Goal: Information Seeking & Learning: Learn about a topic

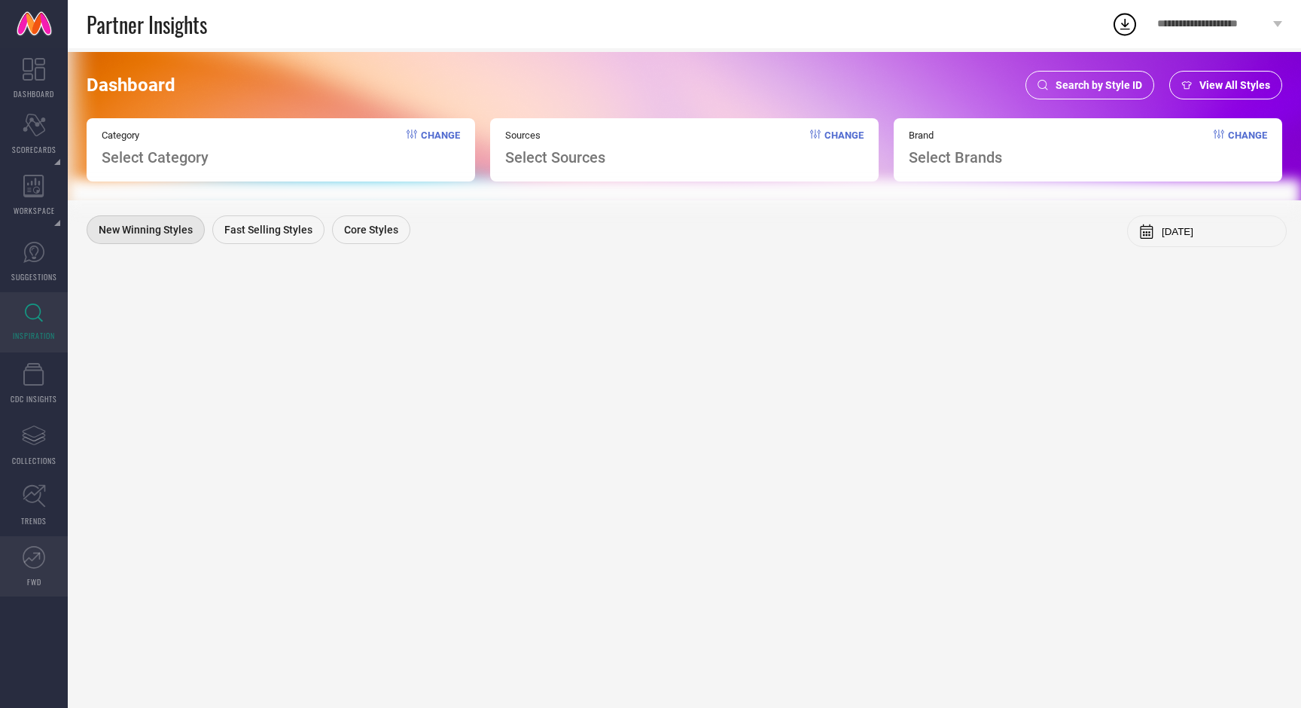
click at [30, 560] on icon at bounding box center [32, 557] width 17 height 11
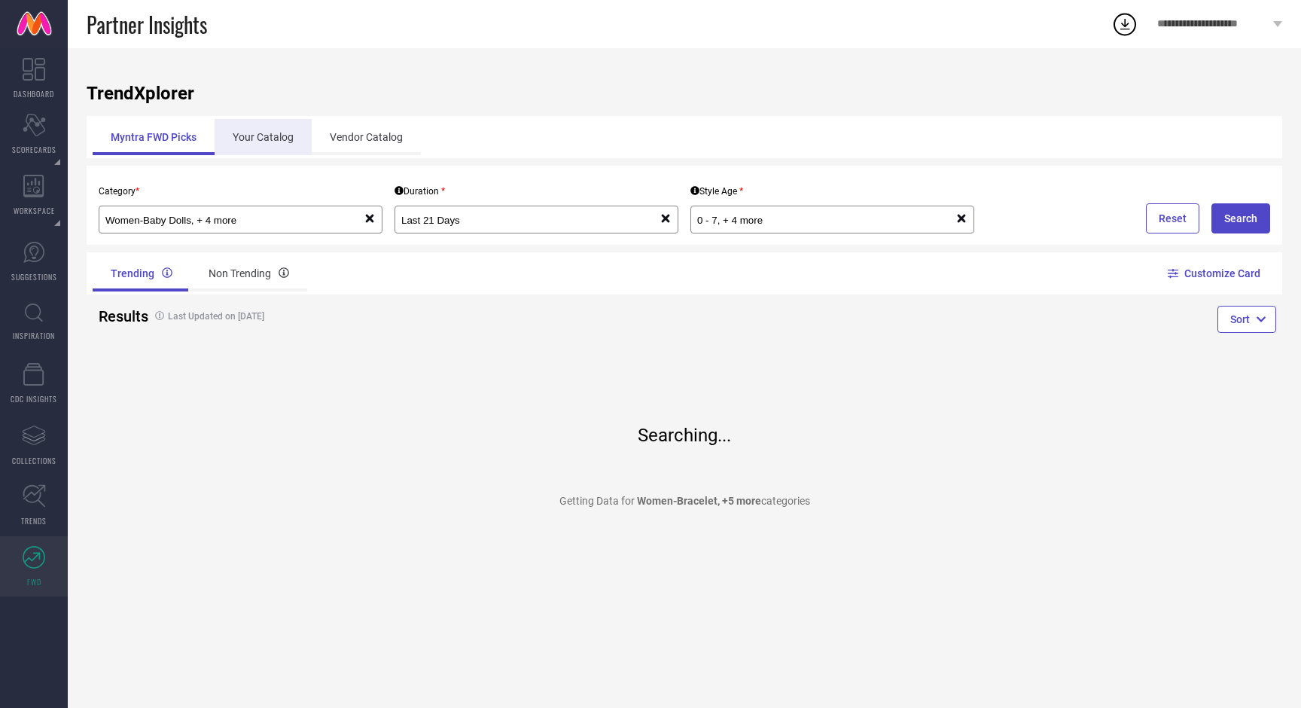
click at [285, 146] on div "Your Catalog" at bounding box center [263, 137] width 97 height 36
click at [270, 136] on div "Your Catalog" at bounding box center [263, 137] width 97 height 36
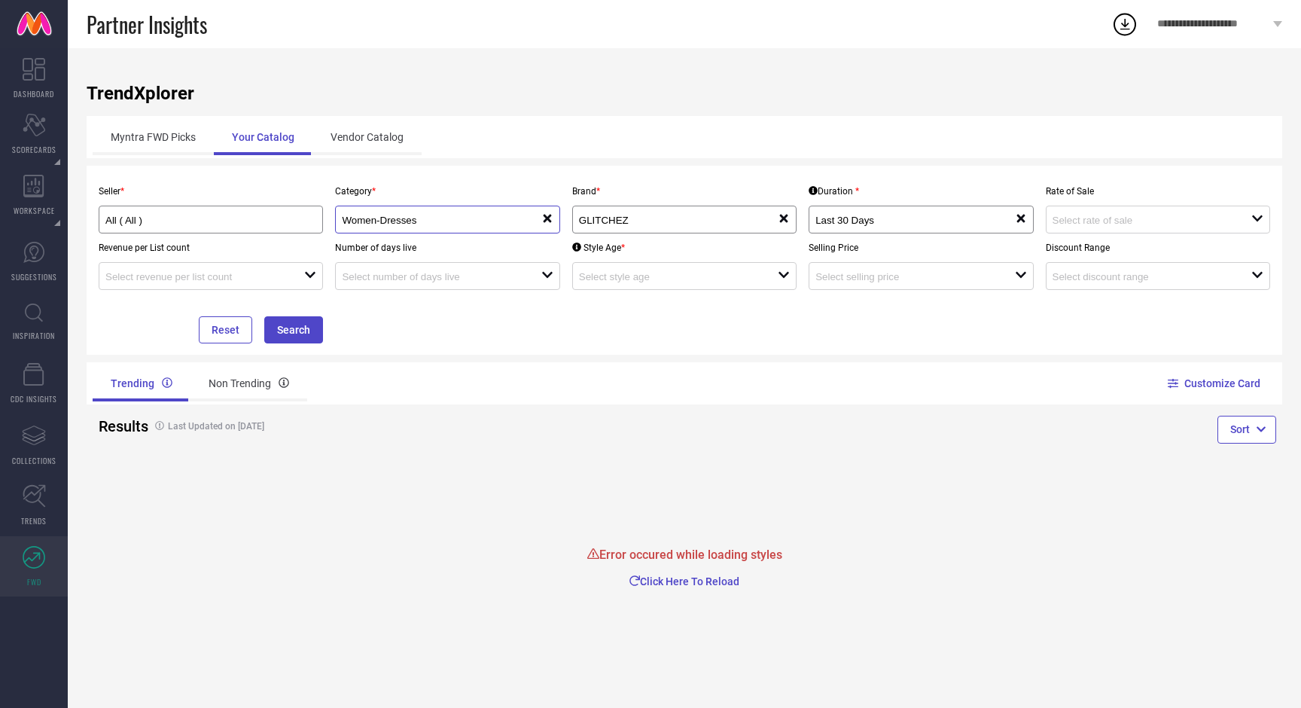
click at [458, 222] on input "Women-Dresses" at bounding box center [431, 220] width 179 height 11
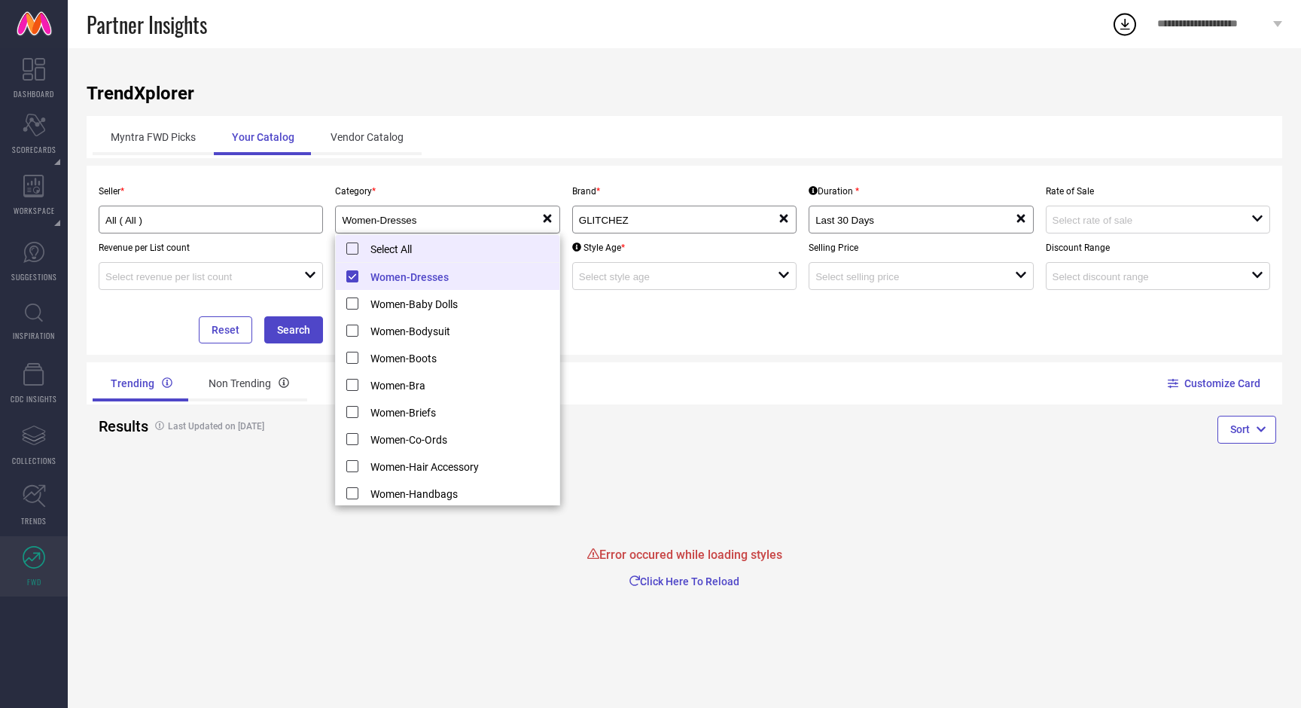
click at [359, 249] on li "Select All" at bounding box center [447, 249] width 223 height 28
click at [355, 247] on li "Select All" at bounding box center [447, 249] width 223 height 28
click at [355, 273] on li "Women-Dresses" at bounding box center [447, 276] width 223 height 27
click at [352, 246] on li "Select All" at bounding box center [447, 249] width 223 height 28
click at [349, 250] on li "Select All" at bounding box center [447, 249] width 223 height 28
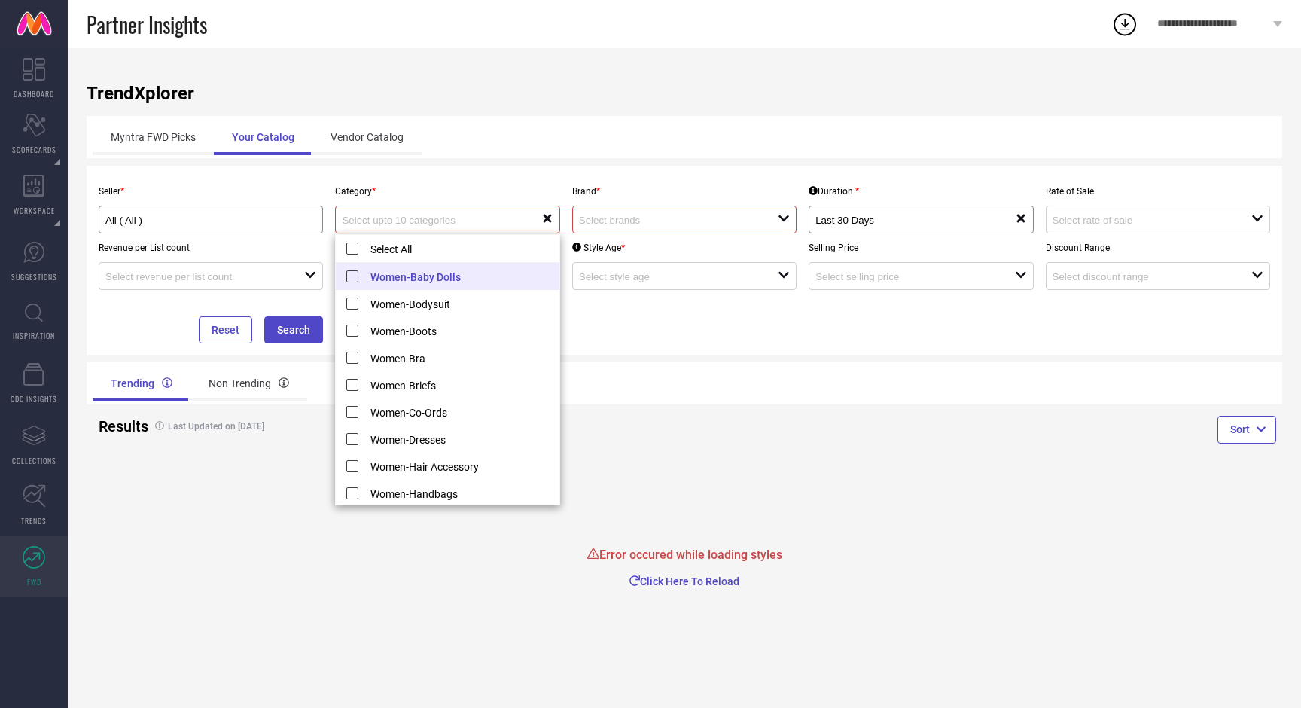
click at [679, 222] on input at bounding box center [668, 220] width 179 height 11
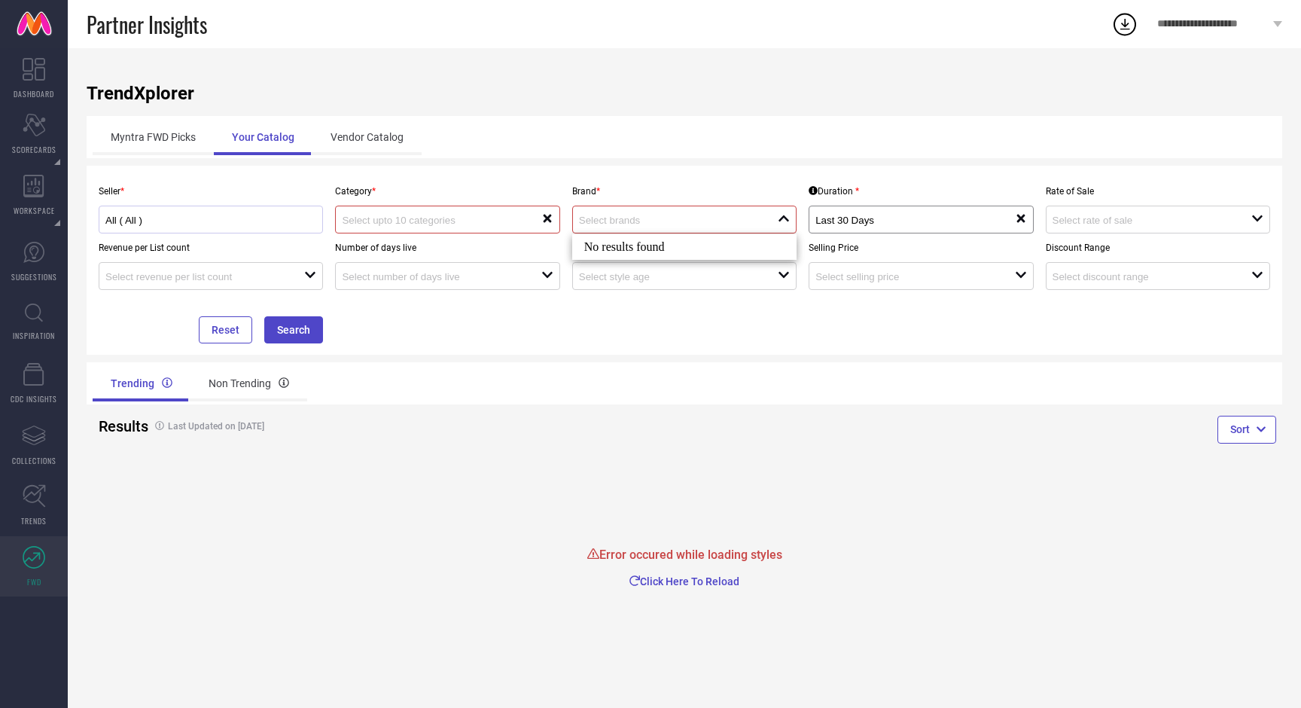
click at [301, 224] on div "All ( All )" at bounding box center [210, 219] width 211 height 14
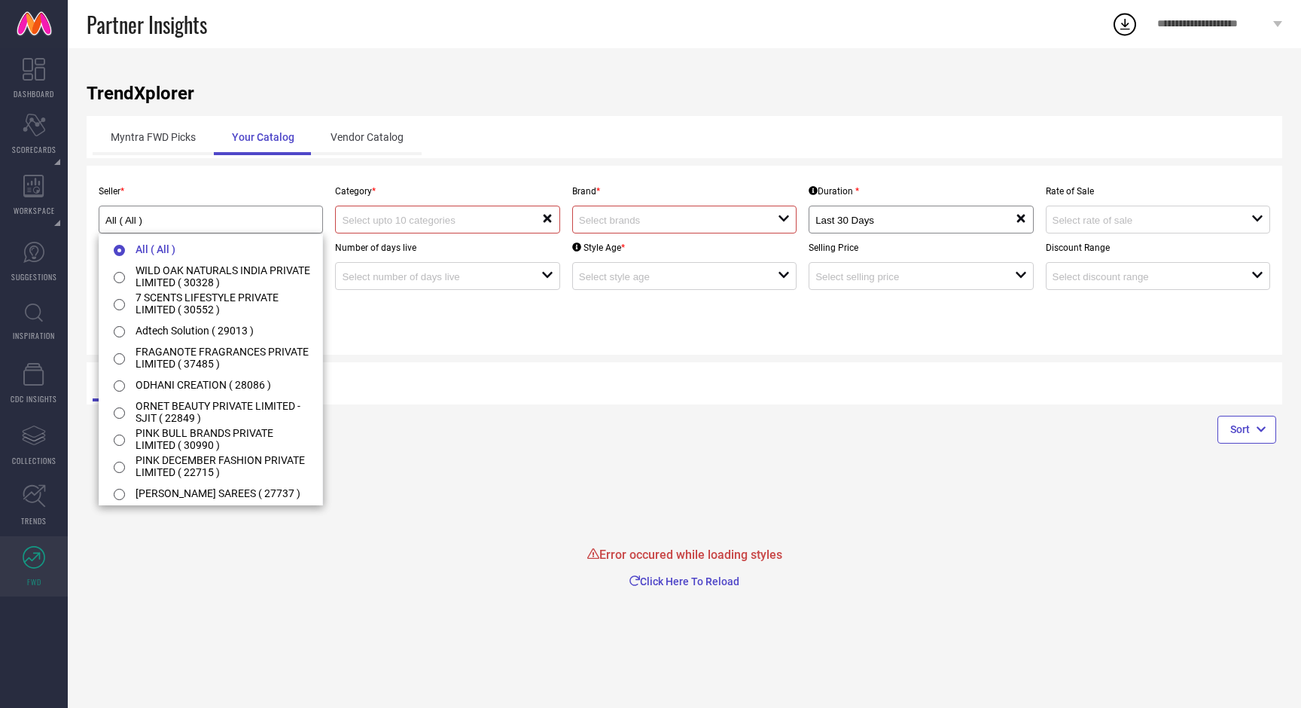
click at [275, 607] on div "TrendXplorer Myntra FWD Picks Your Catalog Vendor Catalog Seller * All ( All ) …" at bounding box center [685, 378] width 1234 height 660
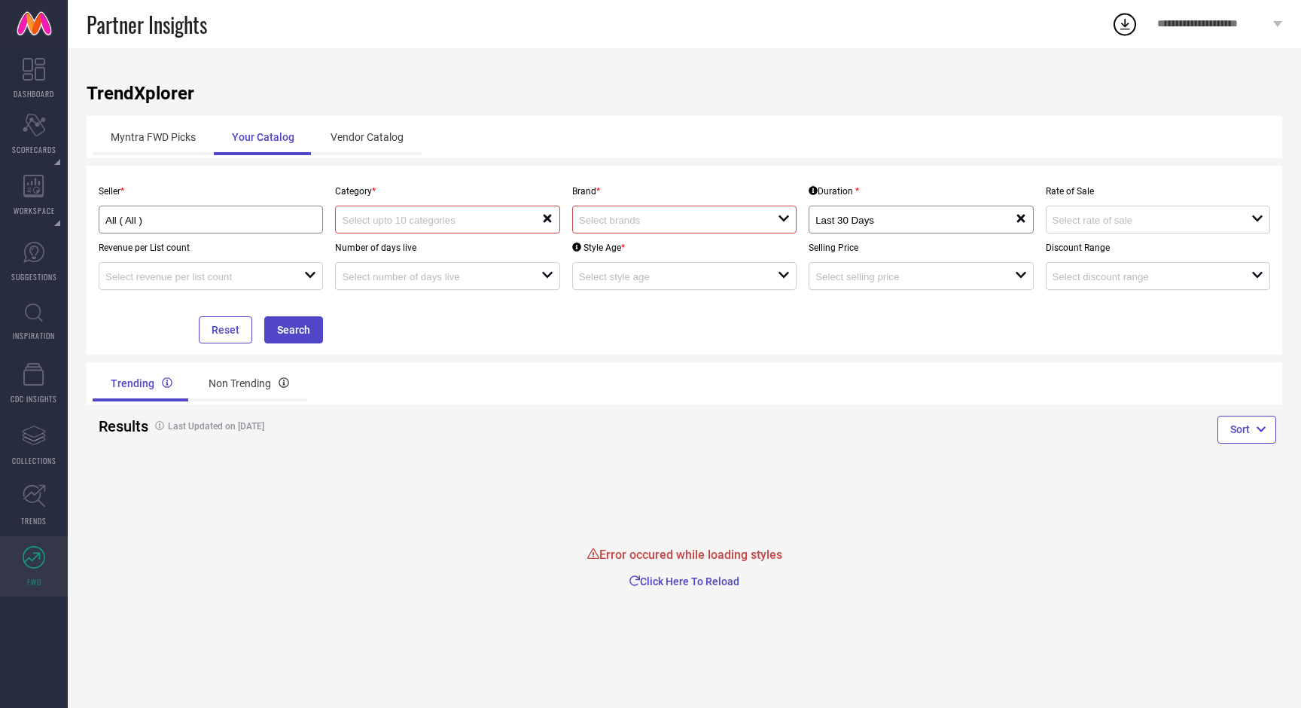
click at [515, 218] on input at bounding box center [431, 220] width 179 height 11
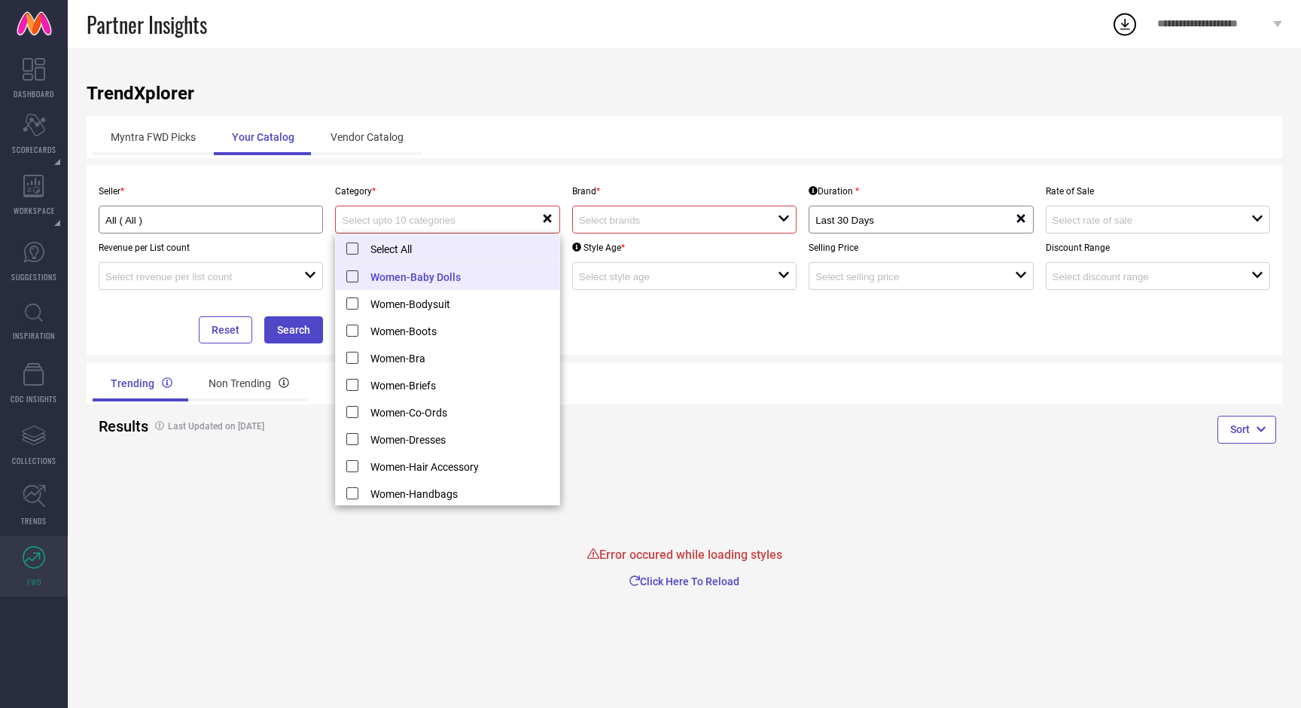
click at [383, 246] on li "Select All" at bounding box center [447, 249] width 223 height 28
click at [349, 274] on li "Women-Baby Dolls" at bounding box center [447, 276] width 223 height 27
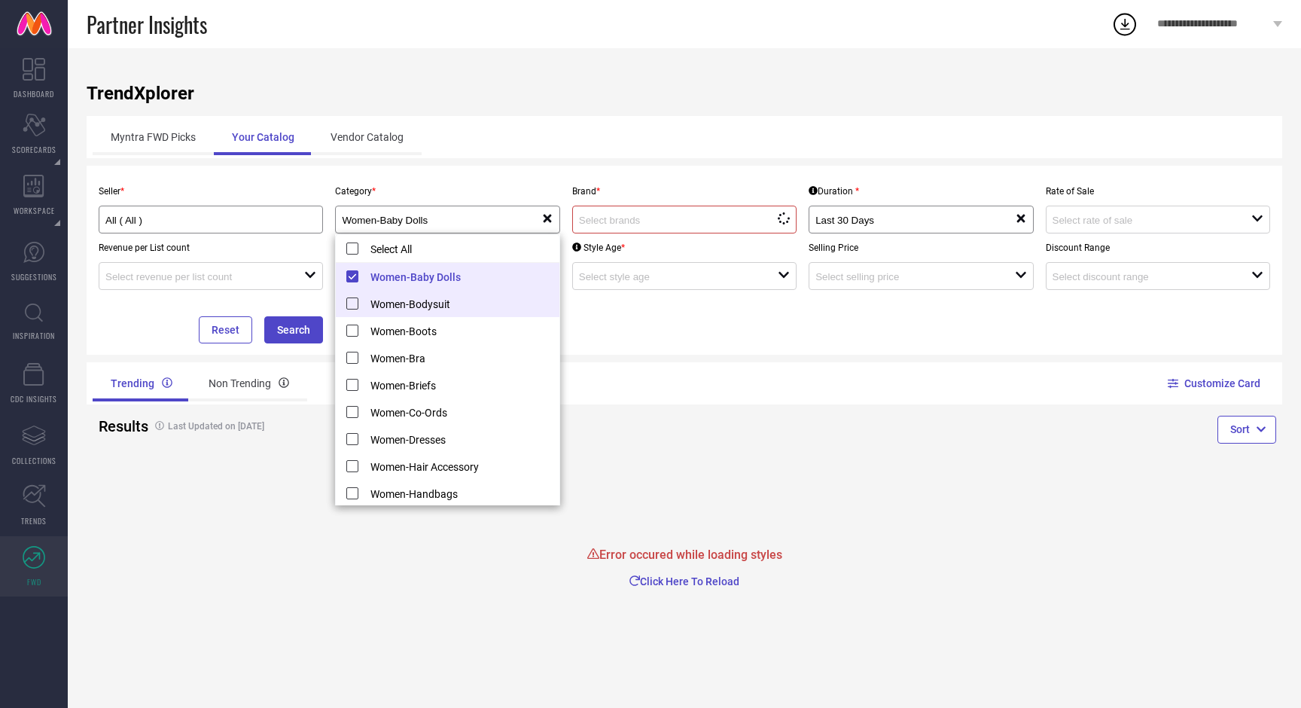
click at [352, 301] on li "Women-Bodysuit" at bounding box center [447, 303] width 223 height 27
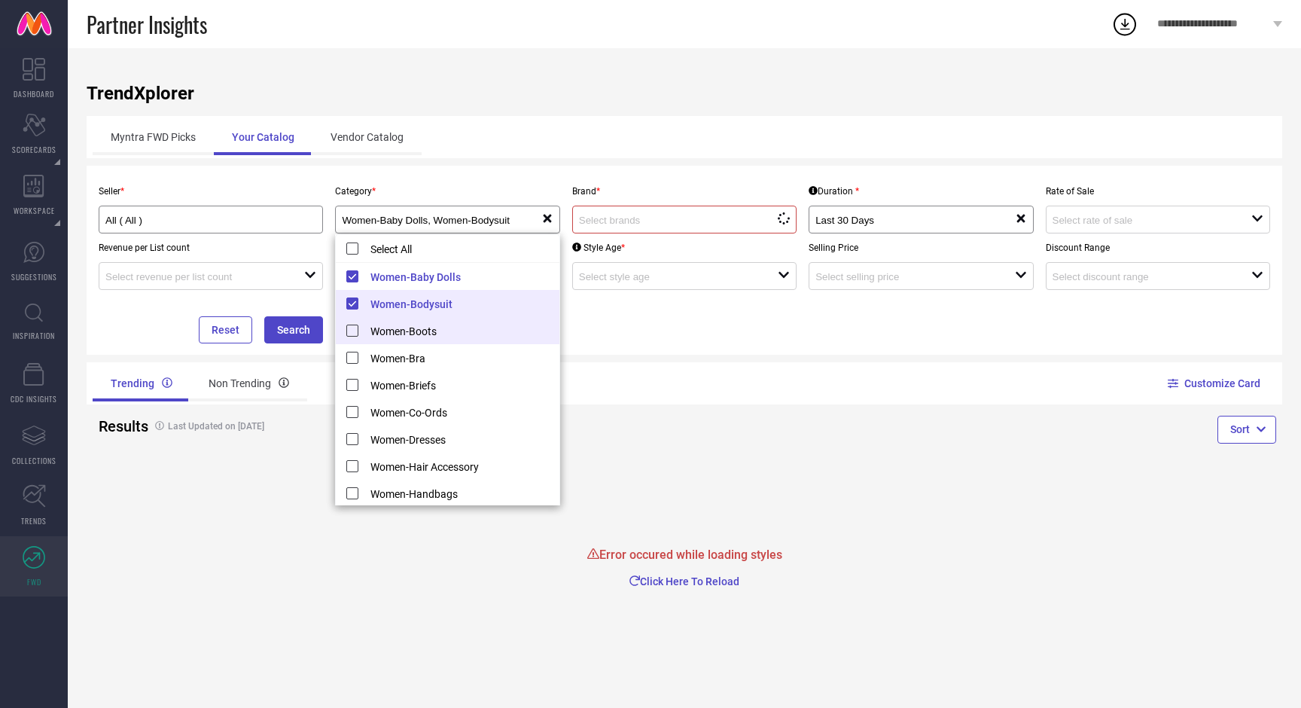
click at [352, 325] on li "Women-Boots" at bounding box center [447, 330] width 223 height 27
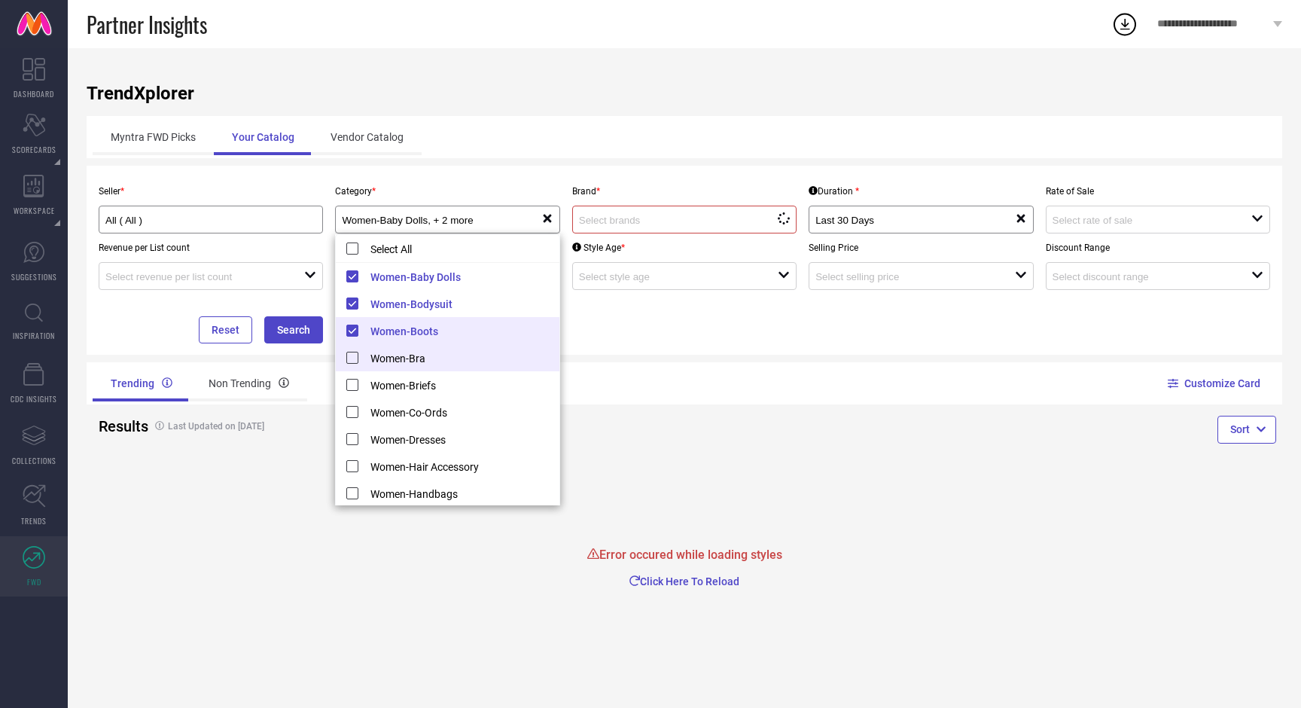
click at [352, 355] on li "Women-Bra" at bounding box center [447, 357] width 223 height 27
click at [352, 387] on li "Women-Briefs" at bounding box center [447, 384] width 223 height 27
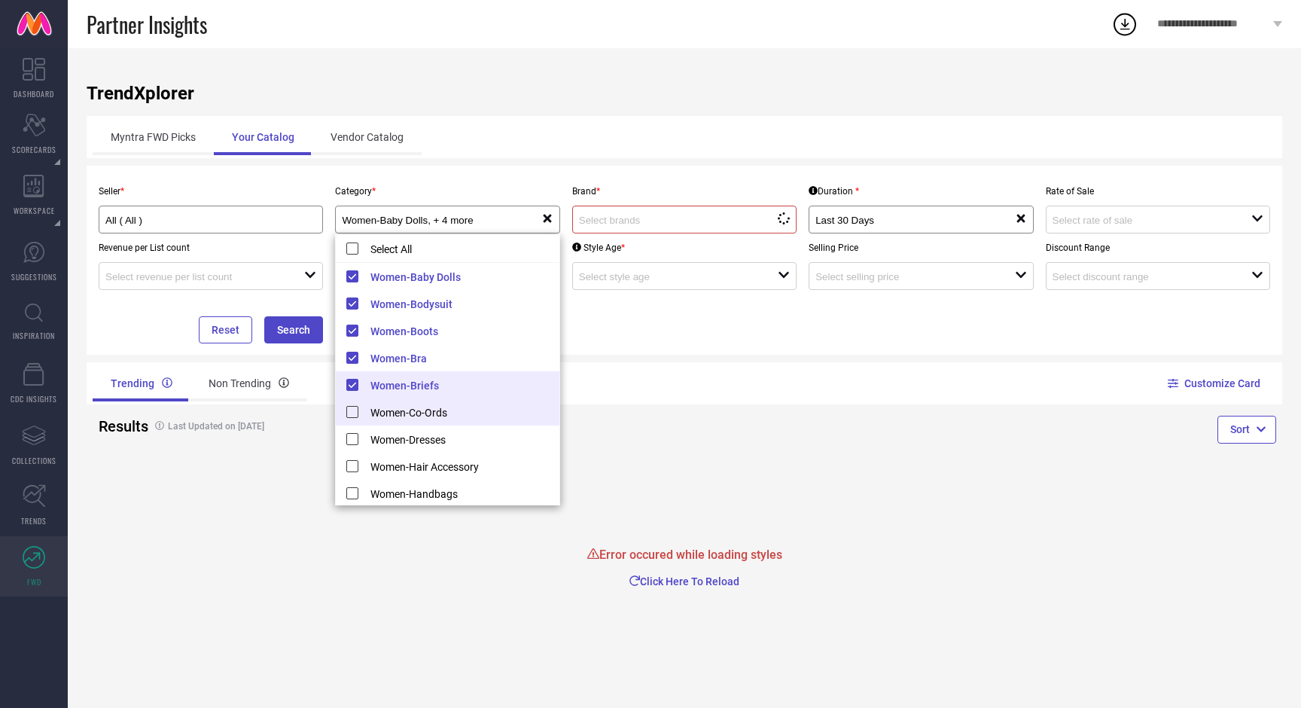
click at [353, 406] on li "Women-Co-Ords" at bounding box center [447, 411] width 223 height 27
click at [353, 429] on li "Women-Dresses" at bounding box center [447, 439] width 223 height 27
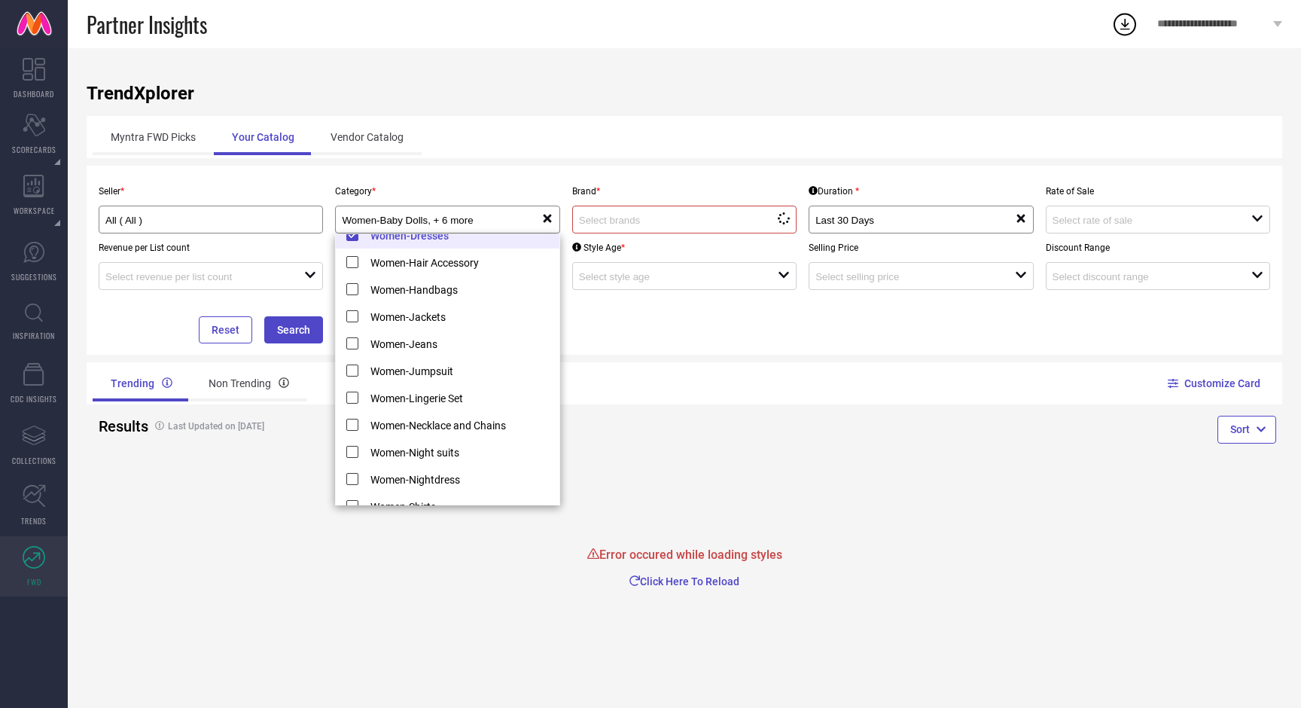
scroll to position [164, 0]
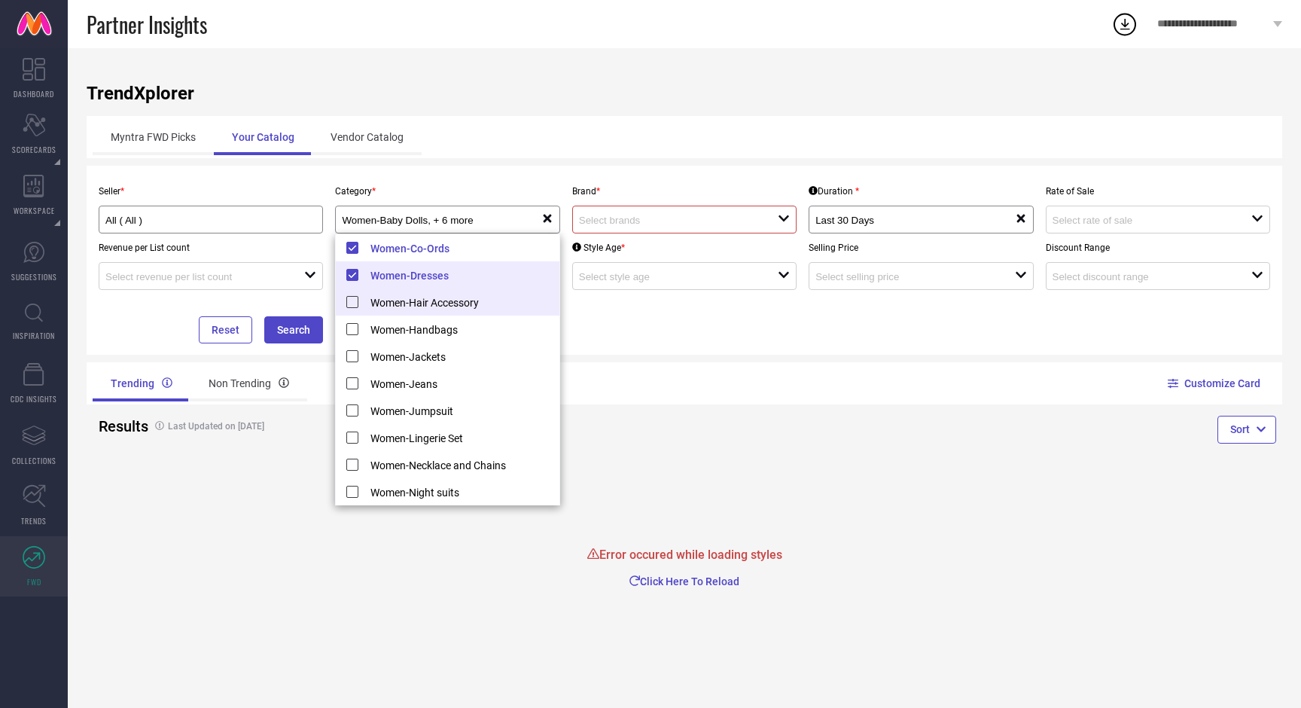
click at [354, 304] on li "Women-Hair Accessory" at bounding box center [447, 301] width 223 height 27
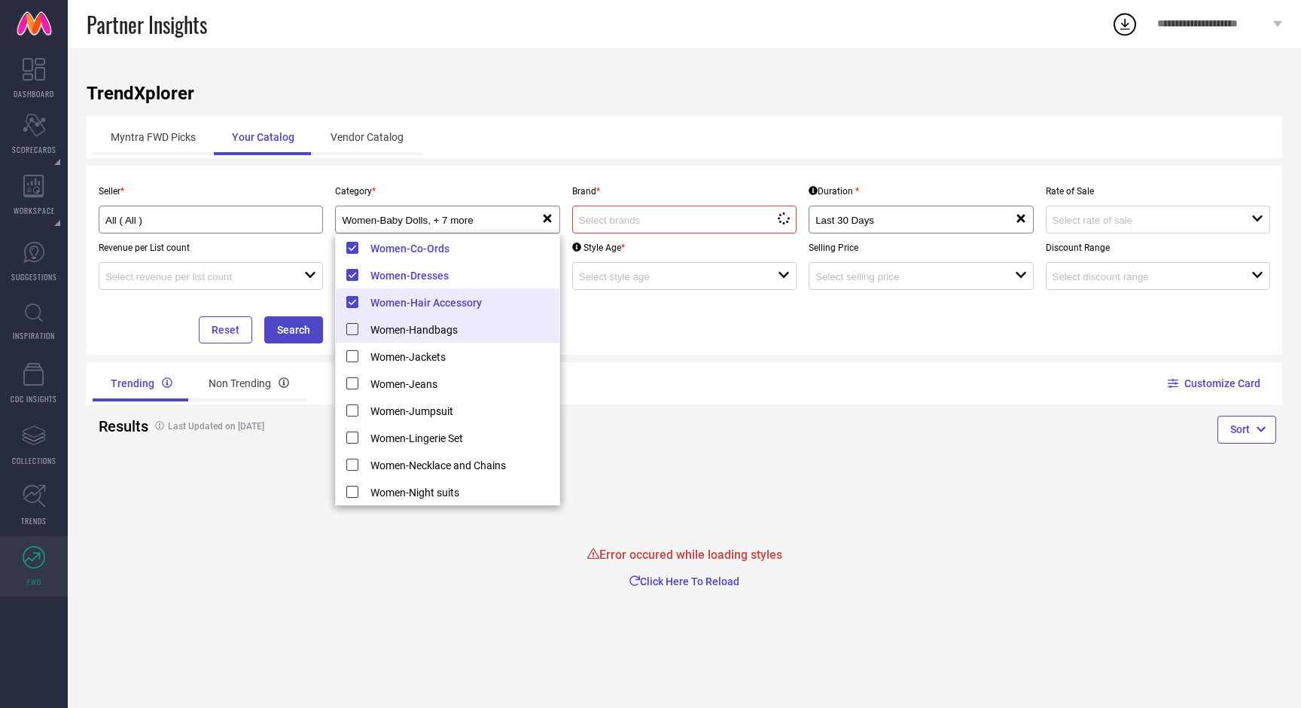
click at [349, 336] on li "Women-Handbags" at bounding box center [447, 329] width 223 height 27
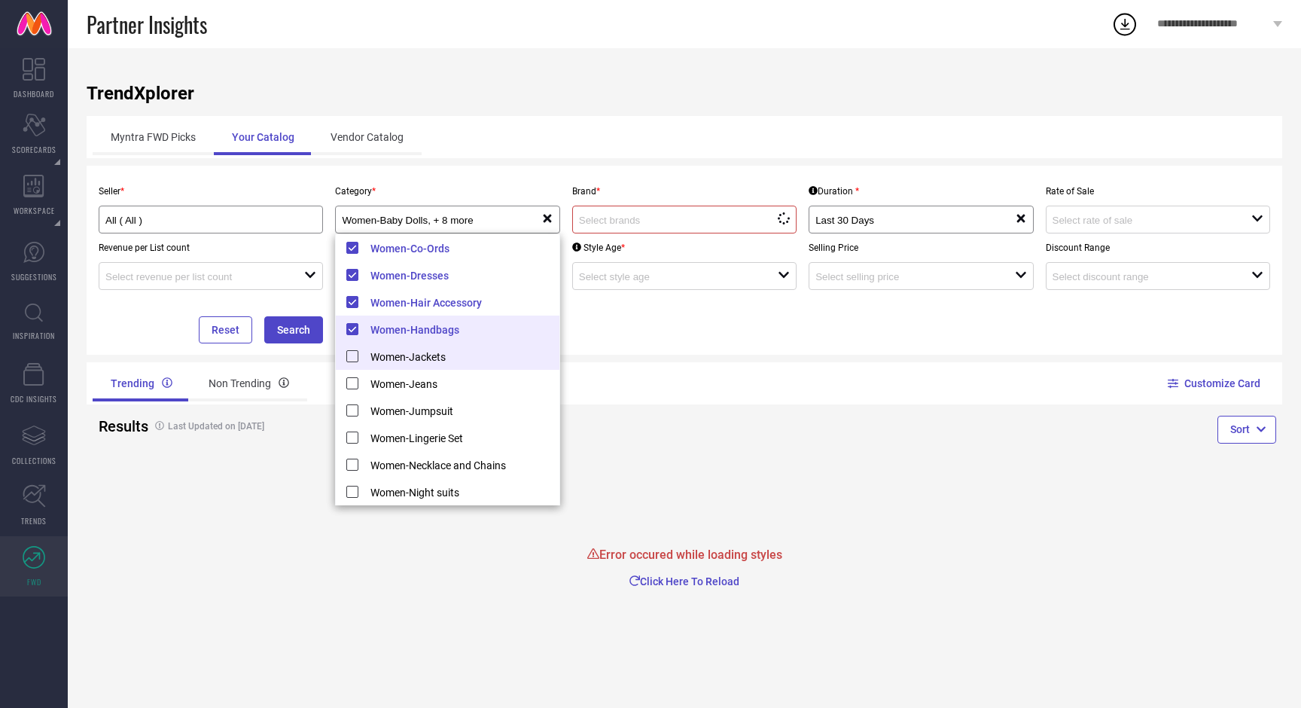
click at [352, 358] on li "Women-Jackets" at bounding box center [447, 356] width 223 height 27
type input "Women-Baby Dolls, + 9 more"
click at [355, 383] on li "Women-Jeans" at bounding box center [447, 383] width 223 height 27
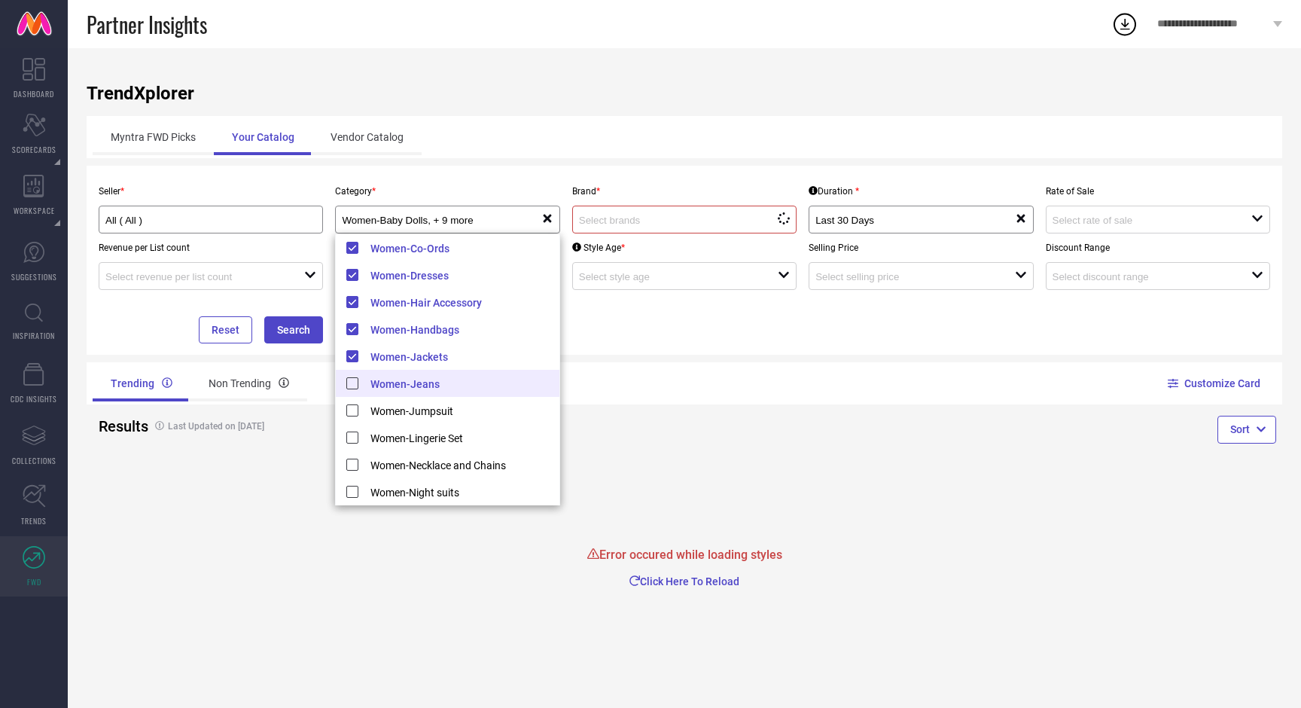
scroll to position [1, 0]
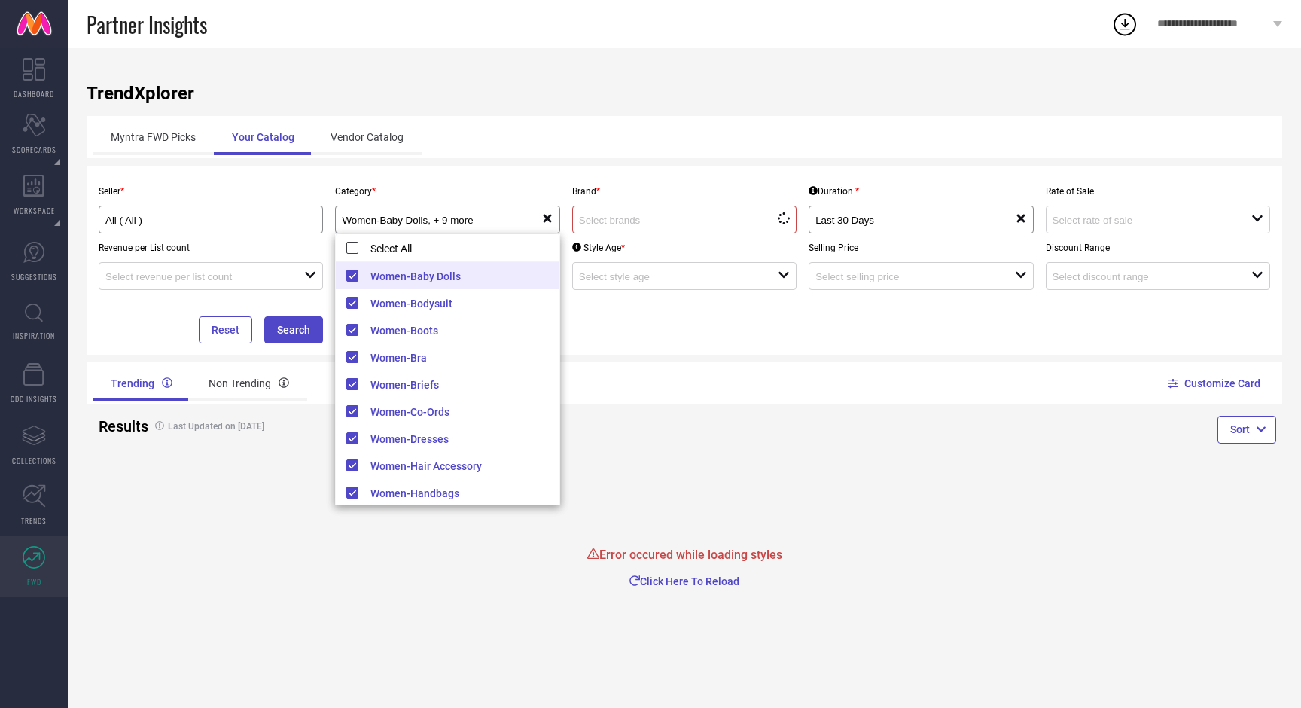
click at [758, 212] on div "loading options" at bounding box center [684, 220] width 224 height 28
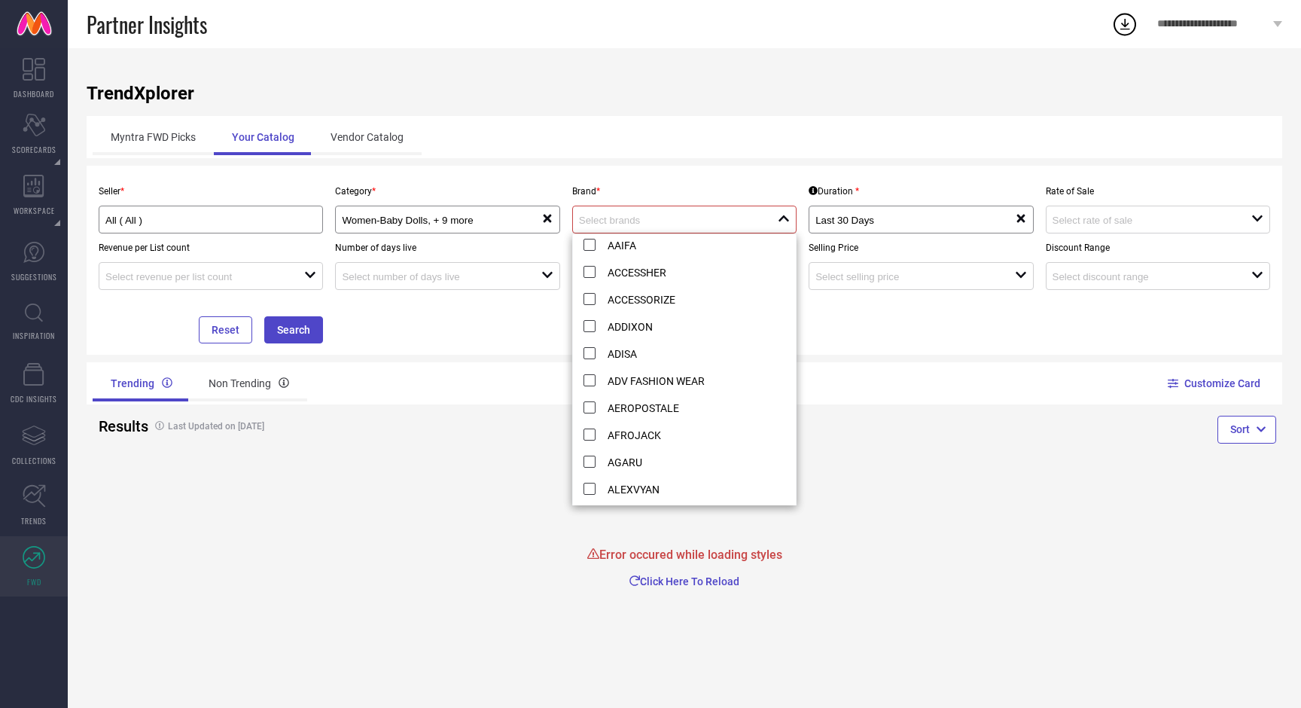
scroll to position [203, 0]
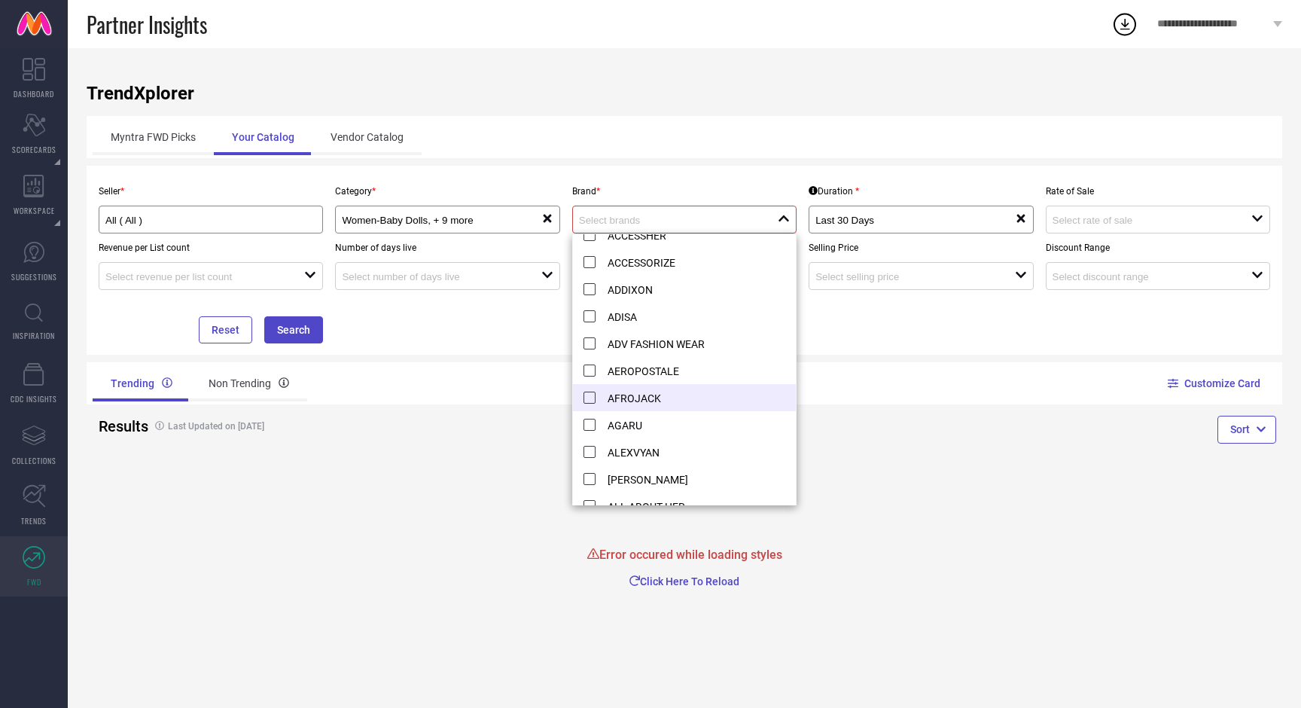
click at [642, 400] on li "AFROJACK" at bounding box center [684, 397] width 223 height 27
type input "AFROJACK"
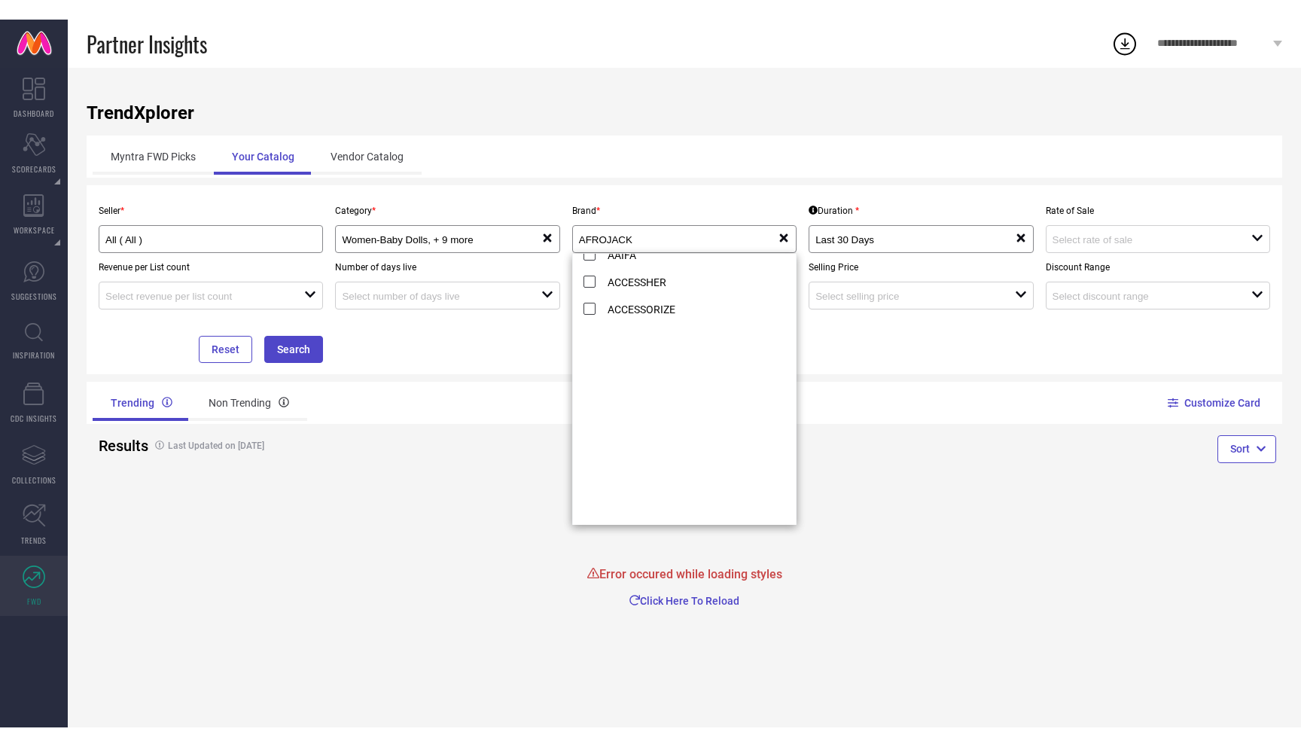
scroll to position [0, 0]
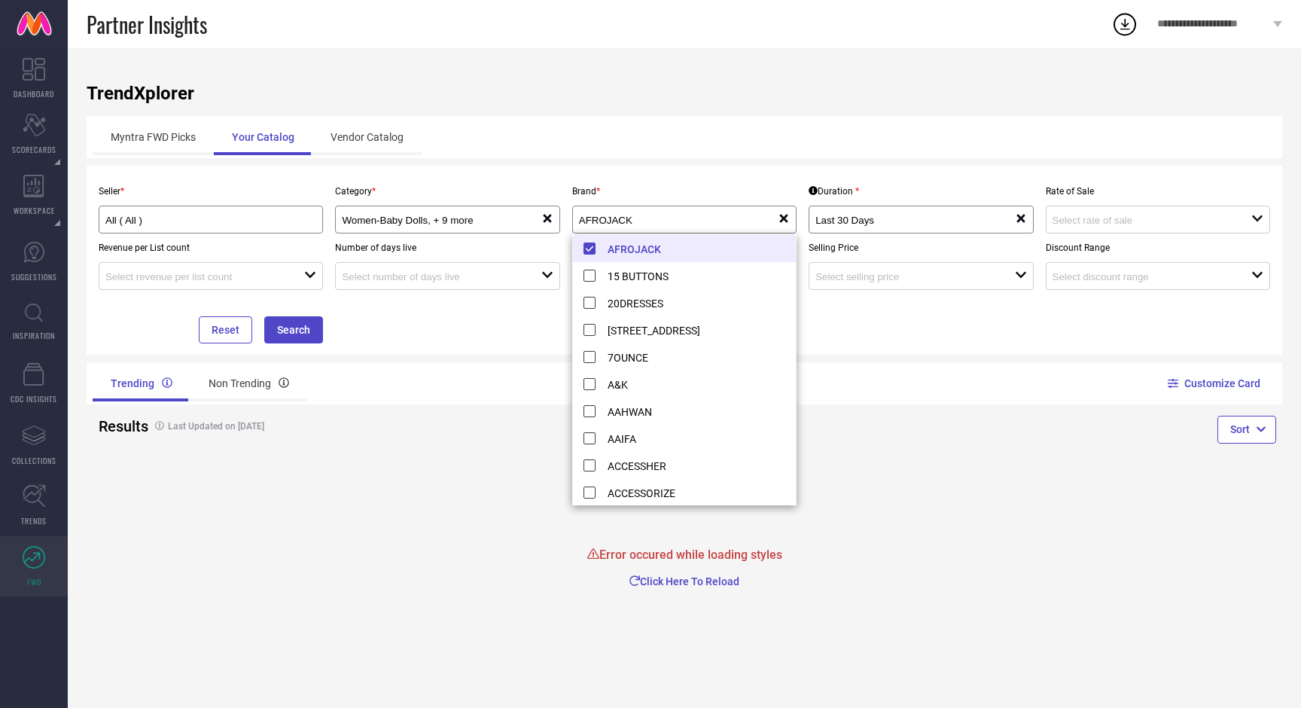
click at [1099, 393] on div "Customize Card" at bounding box center [984, 383] width 598 height 42
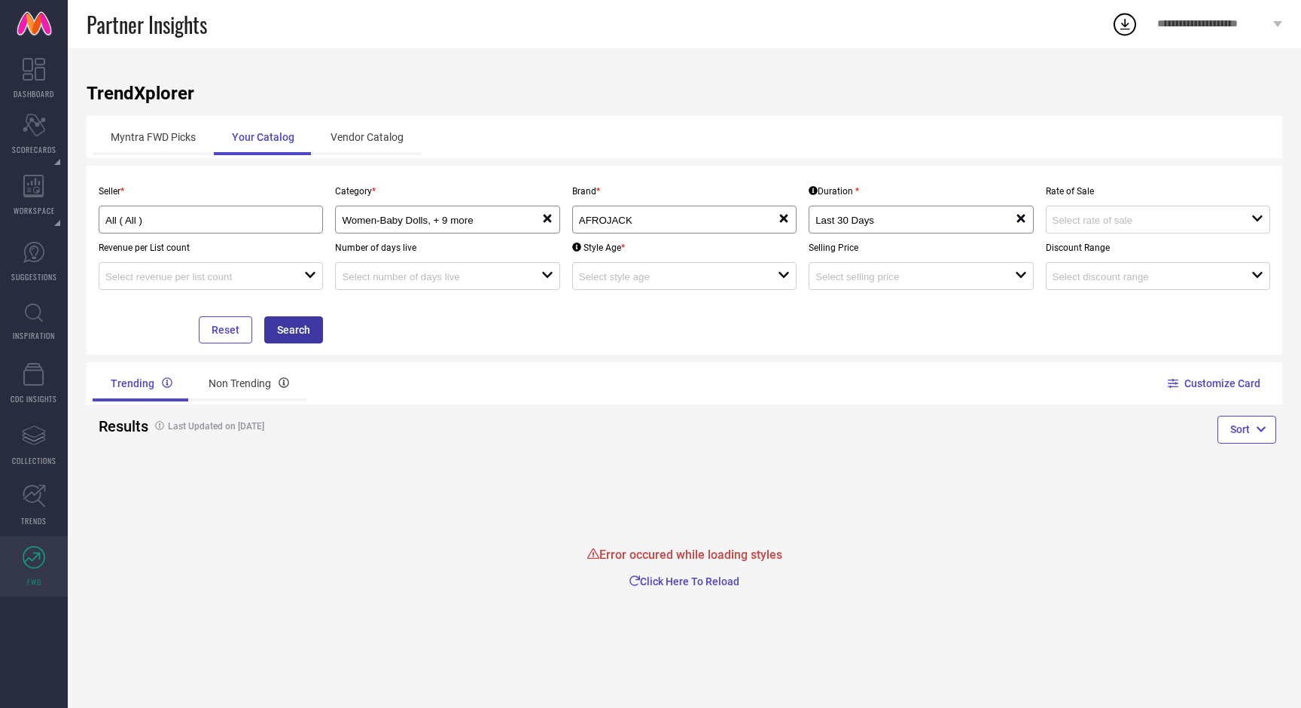
click at [294, 322] on button "Search" at bounding box center [293, 329] width 59 height 27
drag, startPoint x: 650, startPoint y: 552, endPoint x: 755, endPoint y: 558, distance: 105.6
click at [755, 558] on div "No styles found" at bounding box center [685, 561] width 1196 height 50
